Goal: Transaction & Acquisition: Purchase product/service

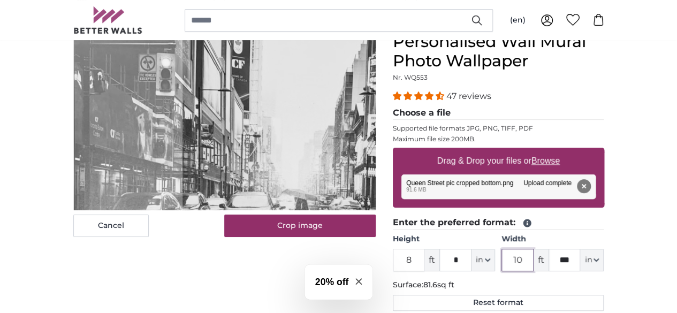
click at [534, 262] on input "10" at bounding box center [517, 260] width 32 height 22
type input "1"
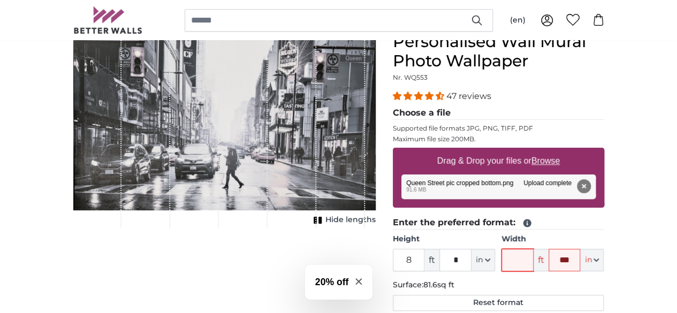
type input "9"
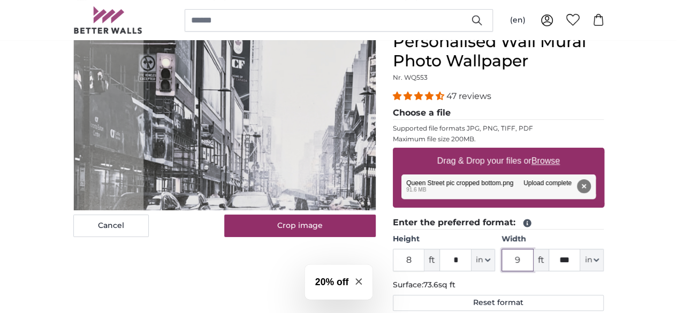
type input "9"
click at [581, 256] on input "***" at bounding box center [565, 260] width 32 height 22
type input "*"
click at [578, 280] on p "Surface: 72sq ft" at bounding box center [498, 285] width 211 height 11
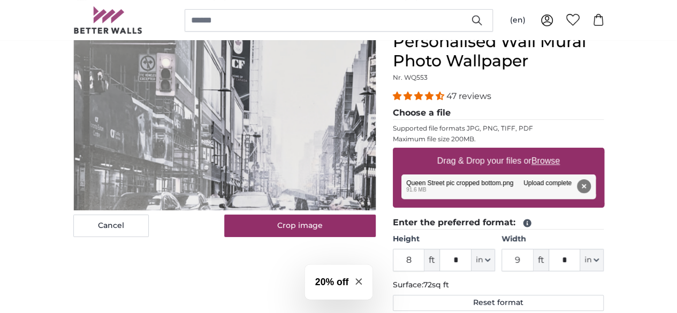
click at [310, 173] on cropper-handle at bounding box center [354, 160] width 287 height 255
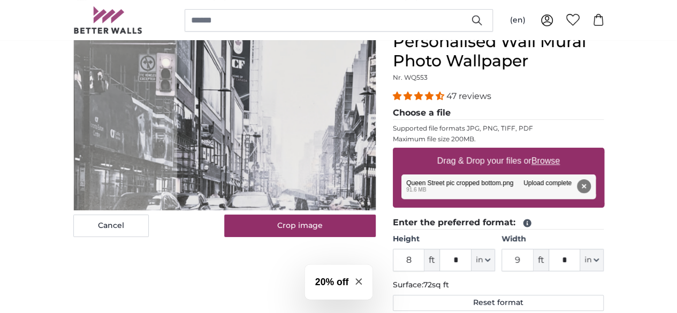
click at [260, 191] on cropper-handle at bounding box center [320, 160] width 287 height 255
